Goal: Information Seeking & Learning: Check status

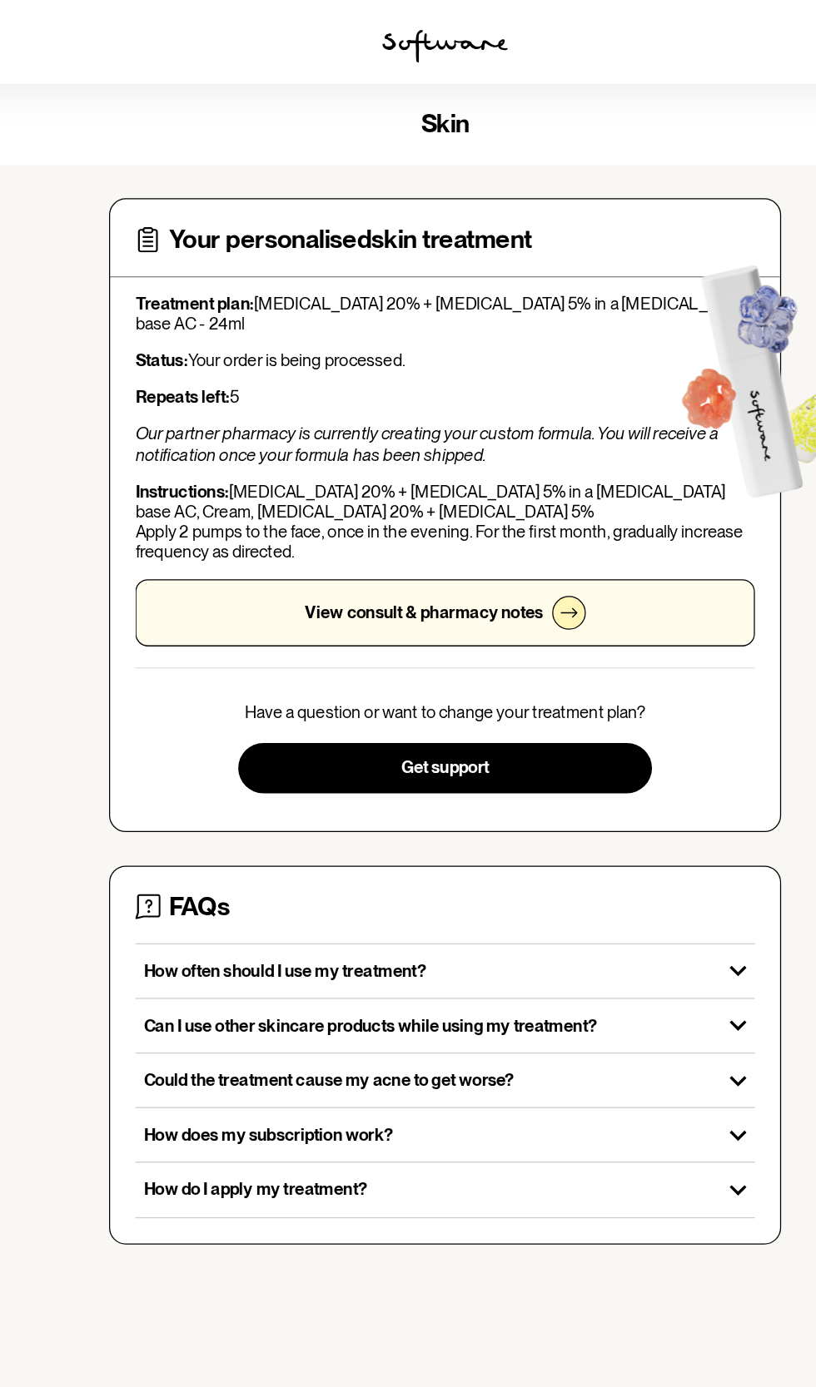
click at [548, 491] on div "View consult & pharmacy notes" at bounding box center [407, 485] width 491 height 53
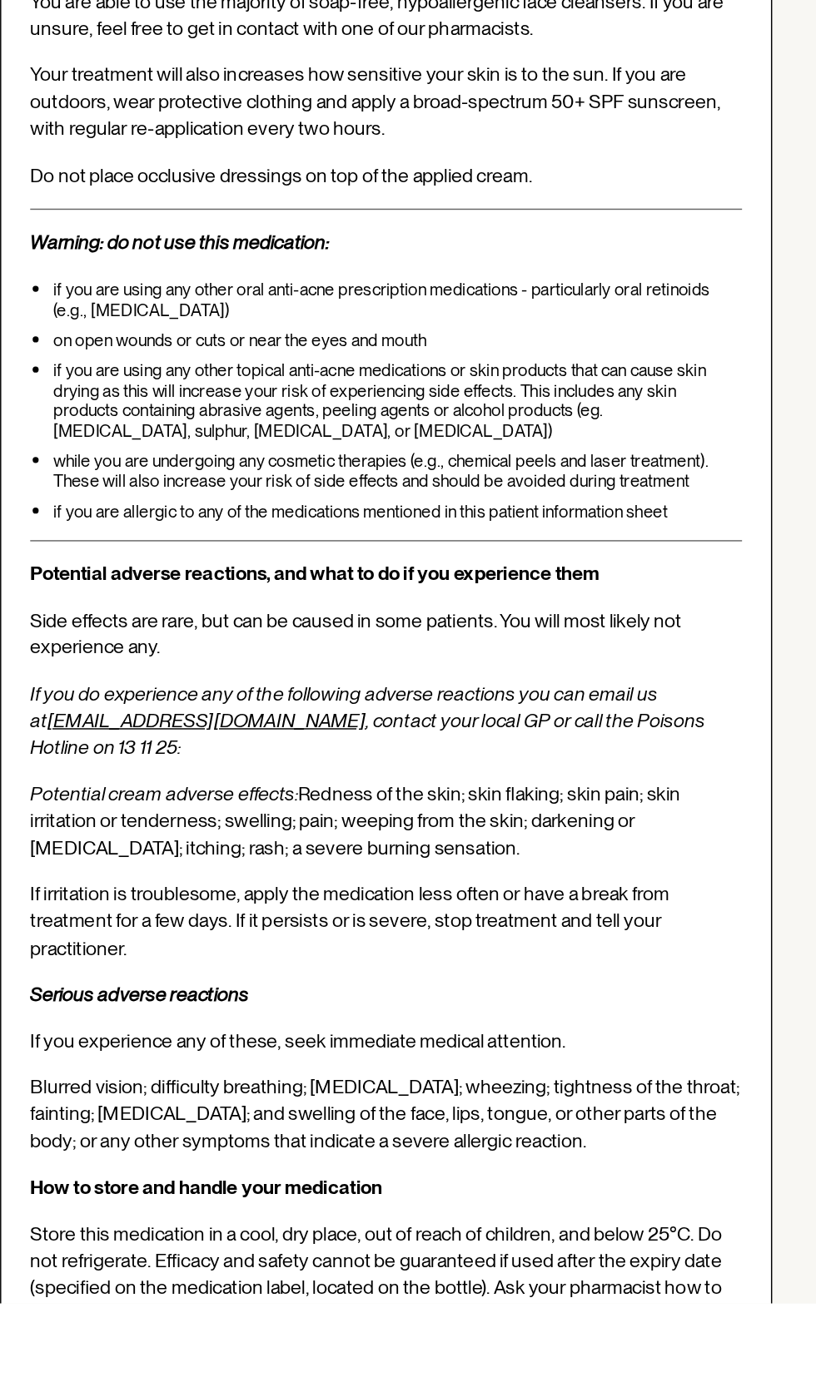
scroll to position [2360, 0]
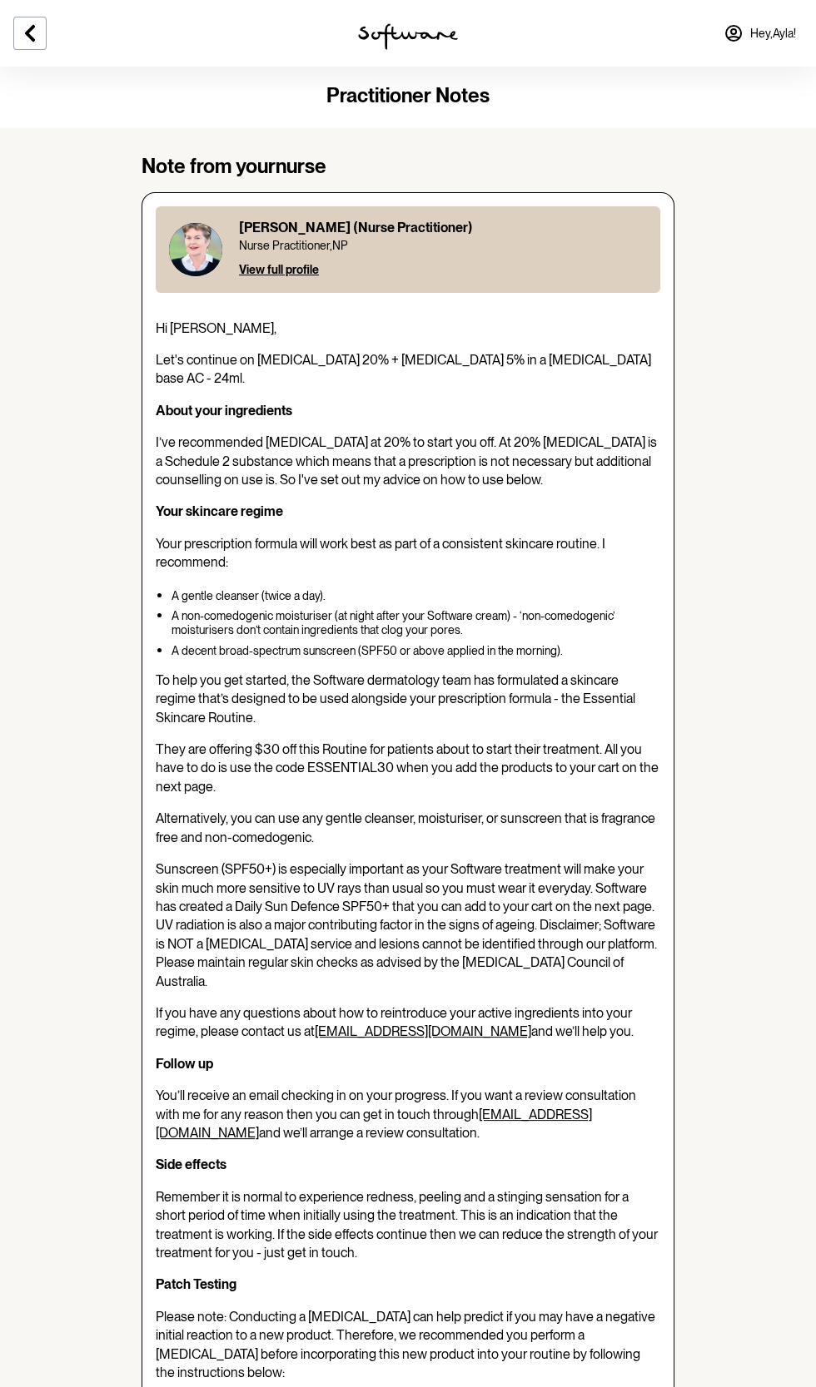
scroll to position [0, 0]
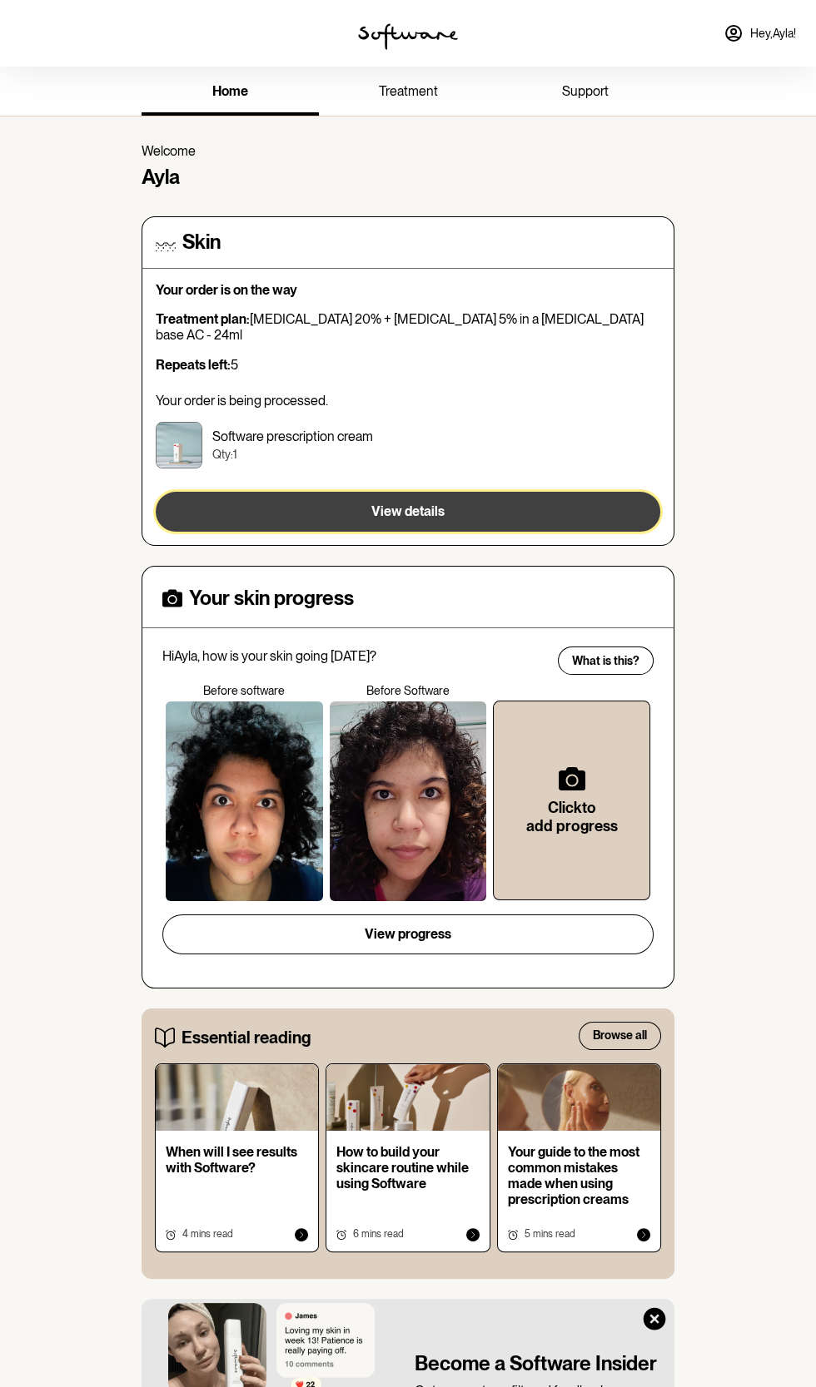
click at [596, 492] on button "View details" at bounding box center [408, 512] width 504 height 40
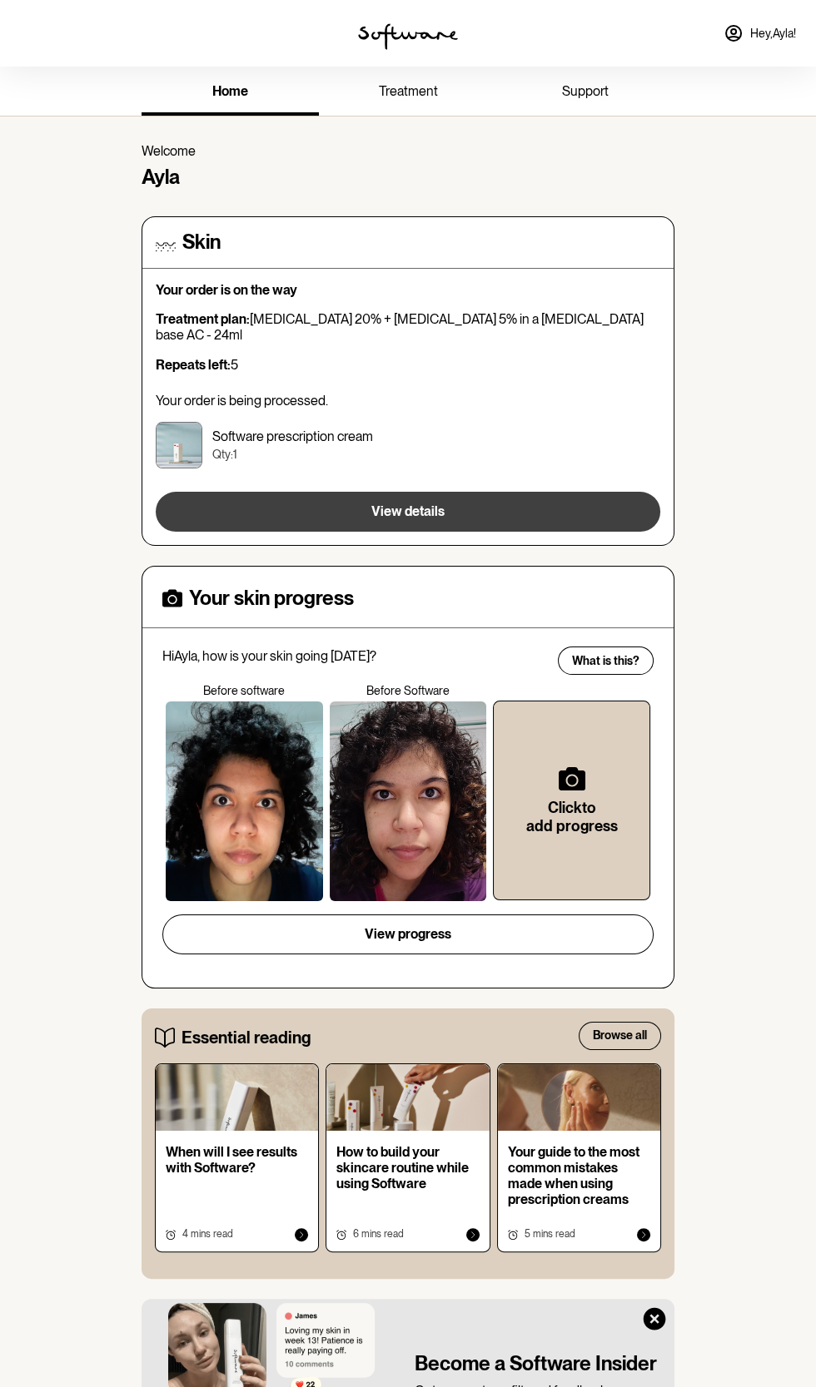
click at [524, 495] on button "View details" at bounding box center [408, 512] width 504 height 40
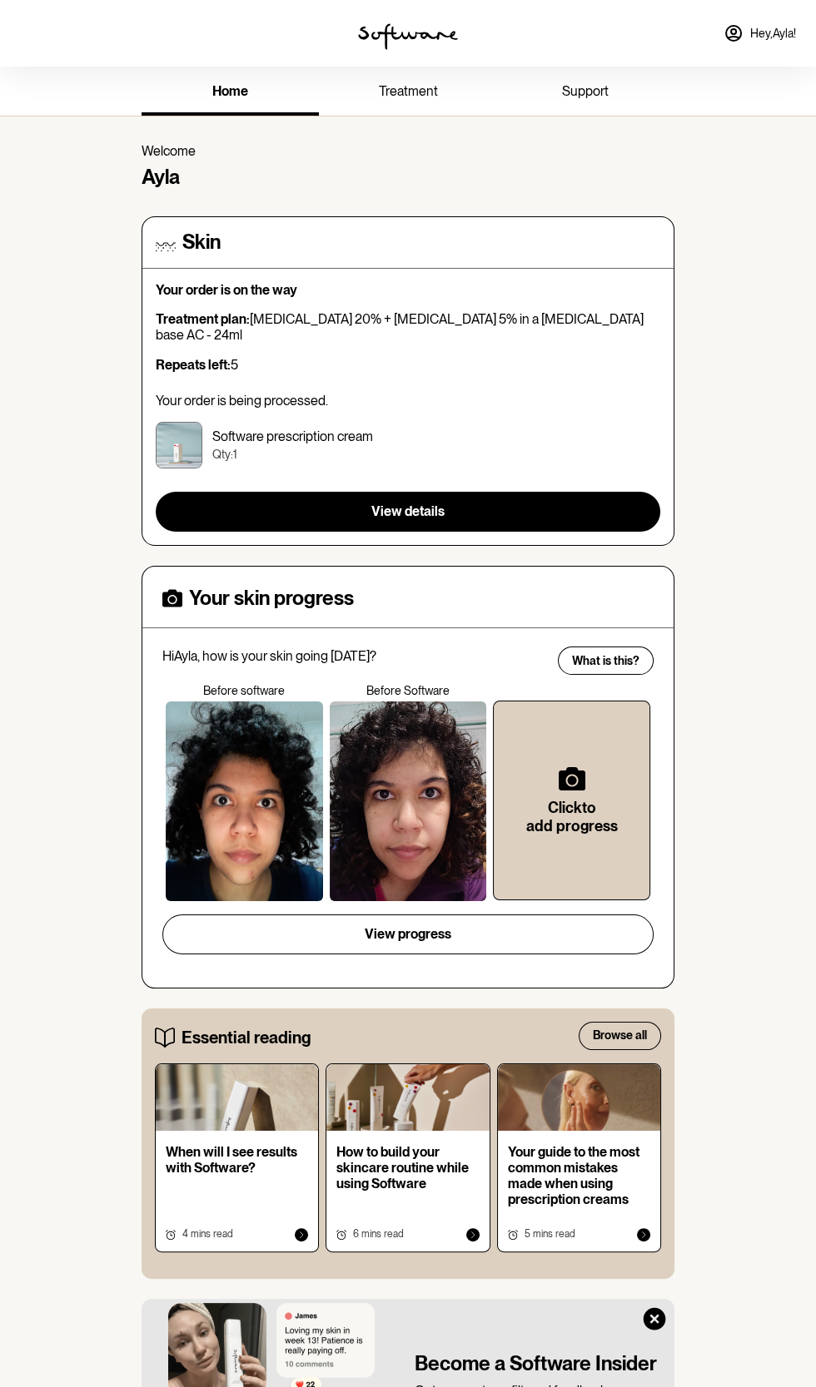
click at [424, 105] on link "treatment" at bounding box center [407, 93] width 177 height 46
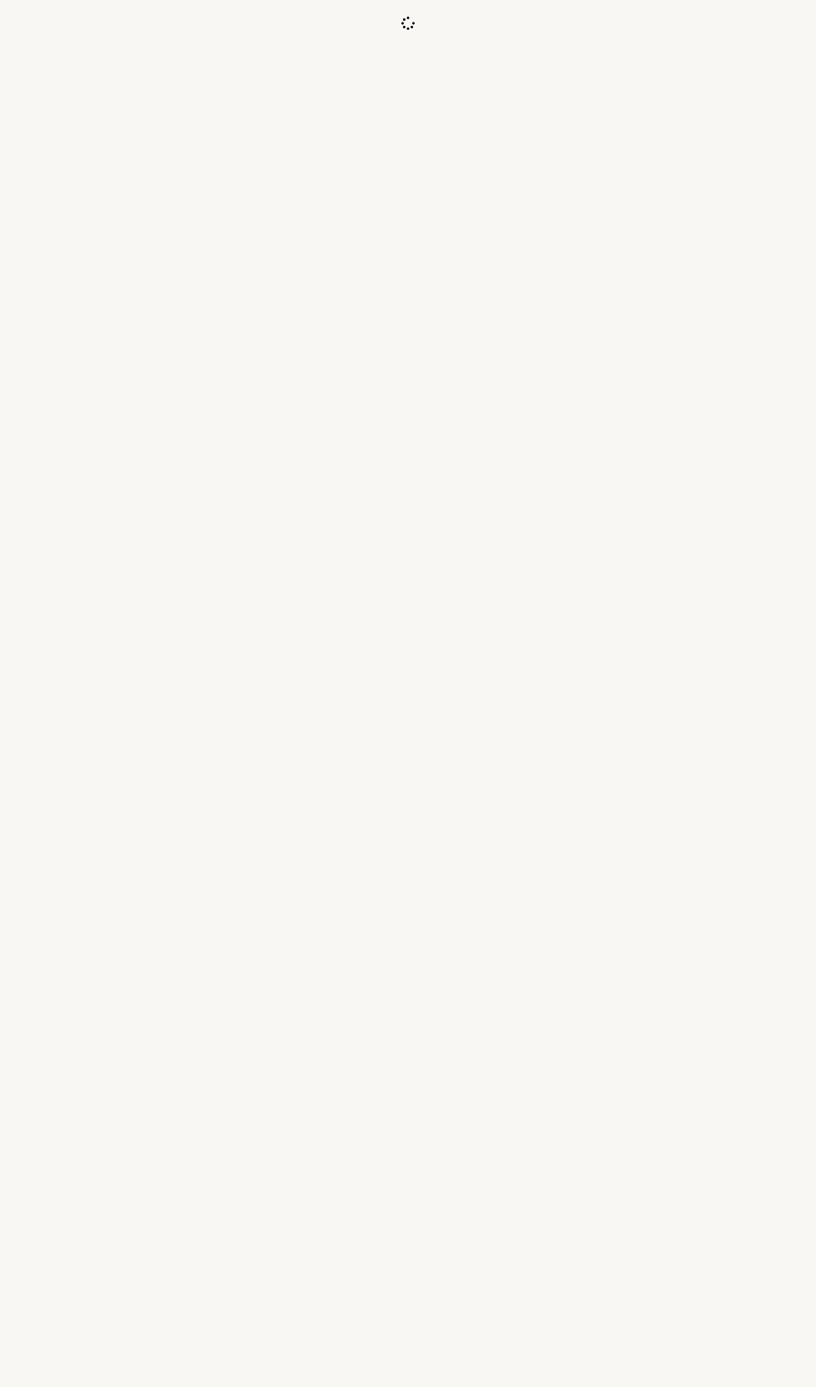
click at [426, 72] on div at bounding box center [408, 693] width 816 height 1387
